Goal: Navigation & Orientation: Find specific page/section

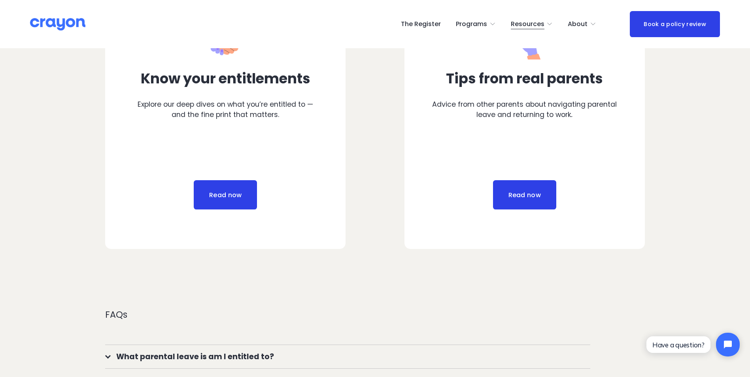
scroll to position [474, 0]
click at [511, 194] on link "Read now" at bounding box center [524, 193] width 63 height 29
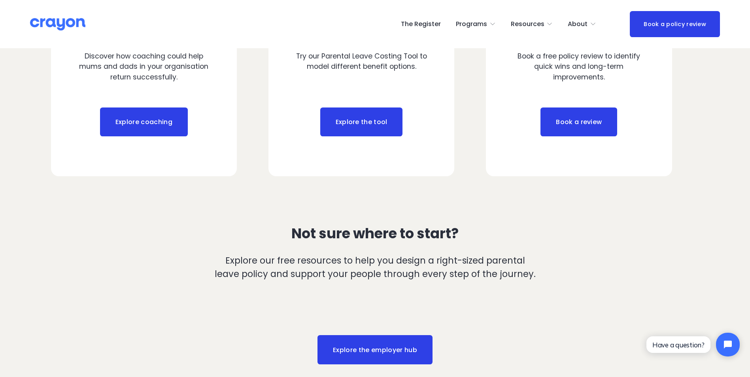
scroll to position [949, 0]
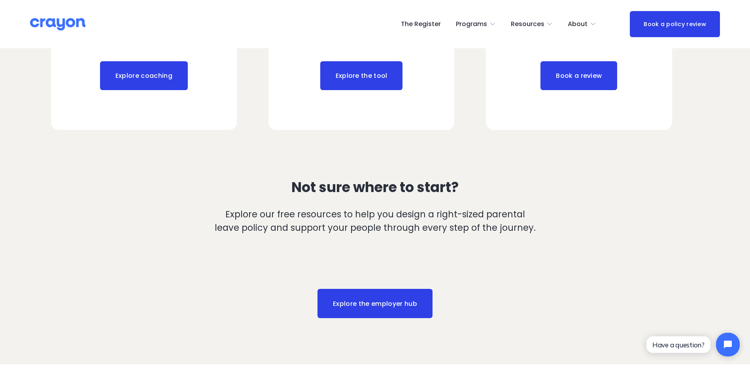
click at [131, 80] on link "Explore coaching" at bounding box center [144, 75] width 88 height 29
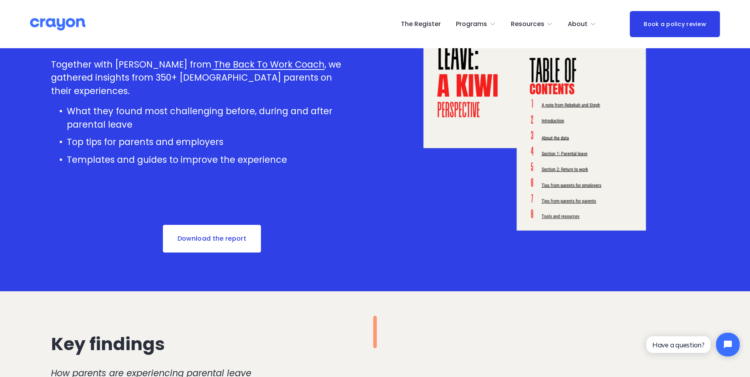
scroll to position [119, 0]
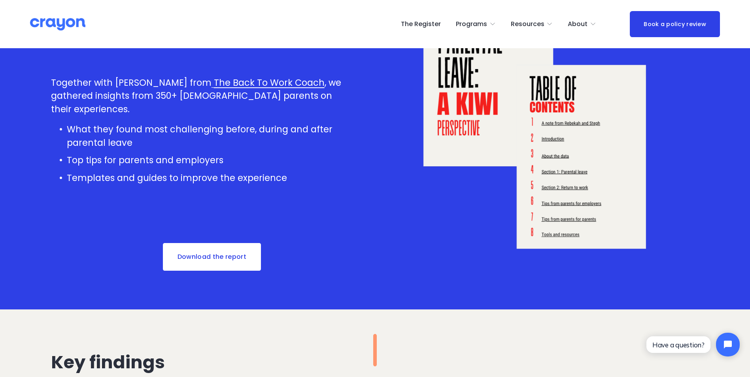
click at [218, 257] on link "Download the report" at bounding box center [212, 256] width 100 height 29
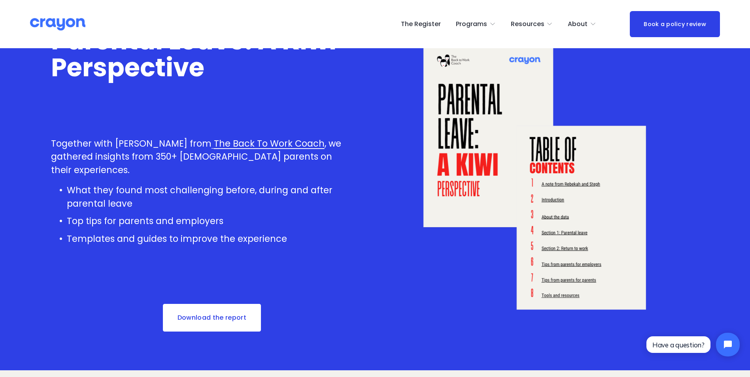
scroll to position [0, 0]
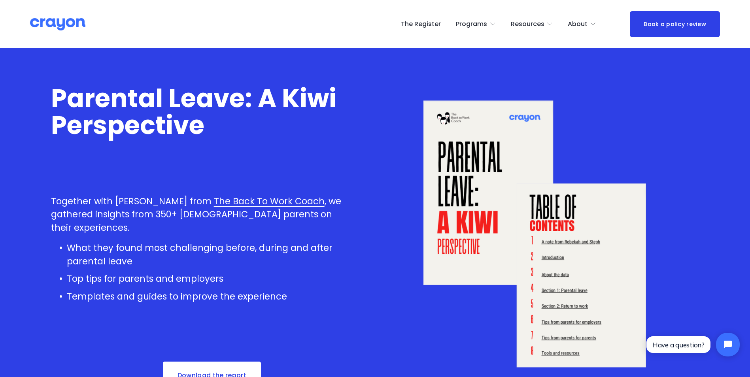
click at [0, 0] on span "Employer hub" at bounding box center [0, 0] width 0 height 0
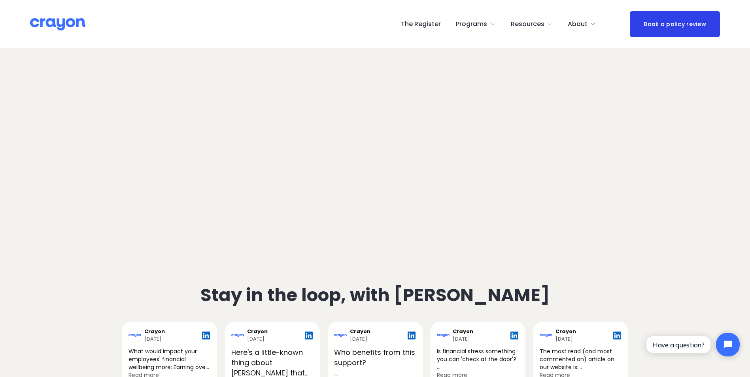
scroll to position [1620, 0]
